Goal: Transaction & Acquisition: Purchase product/service

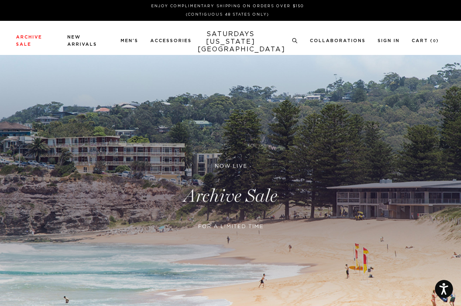
click at [235, 179] on link at bounding box center [230, 196] width 461 height 282
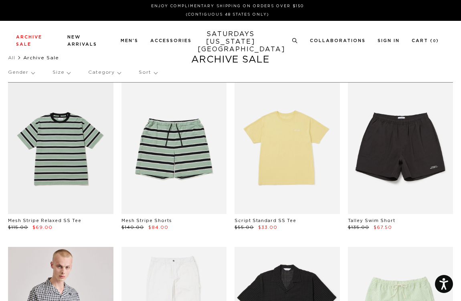
click at [20, 75] on p "Gender" at bounding box center [21, 72] width 26 height 18
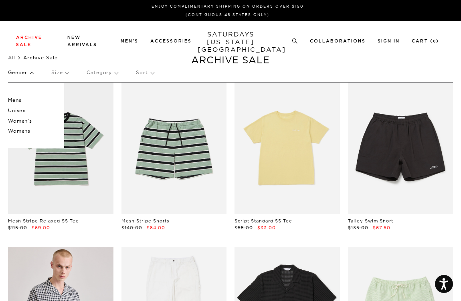
click at [22, 119] on p "Women's" at bounding box center [32, 121] width 48 height 10
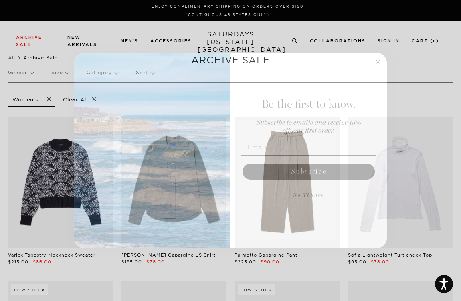
scroll to position [0, 1]
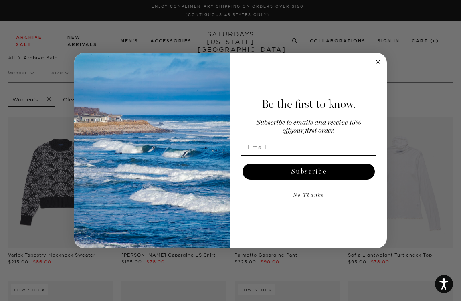
click at [378, 59] on circle "Close dialog" at bounding box center [377, 61] width 9 height 9
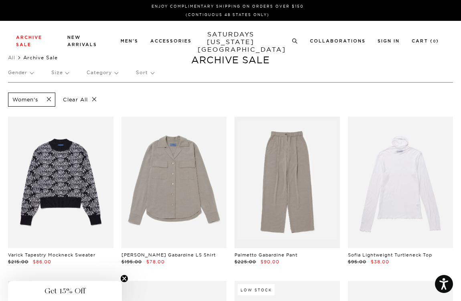
click at [21, 74] on p "Gender" at bounding box center [20, 72] width 25 height 18
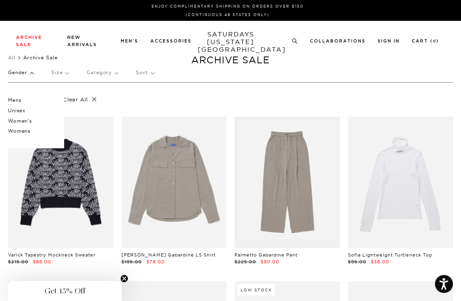
click at [22, 130] on p "Womens" at bounding box center [32, 131] width 48 height 10
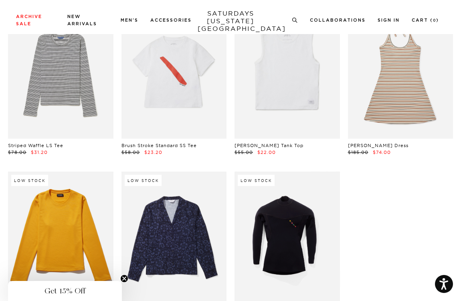
scroll to position [1859, 0]
